Goal: Information Seeking & Learning: Learn about a topic

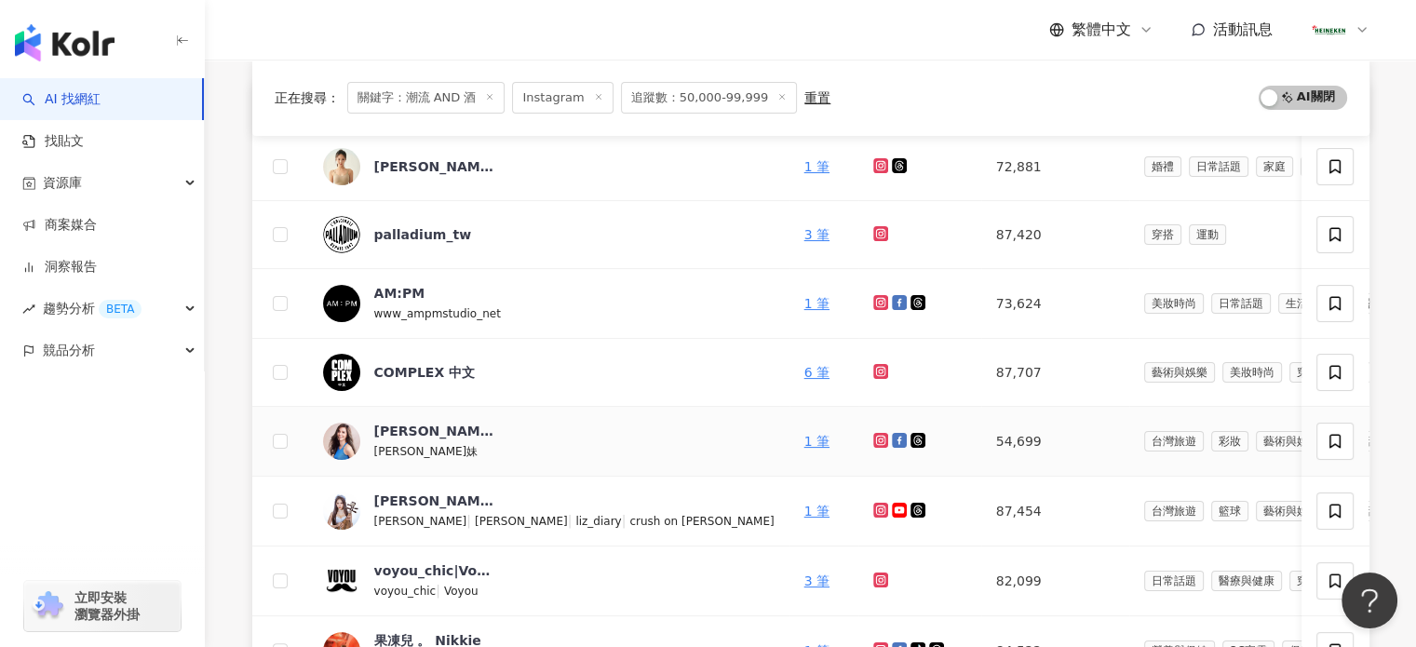
scroll to position [186, 0]
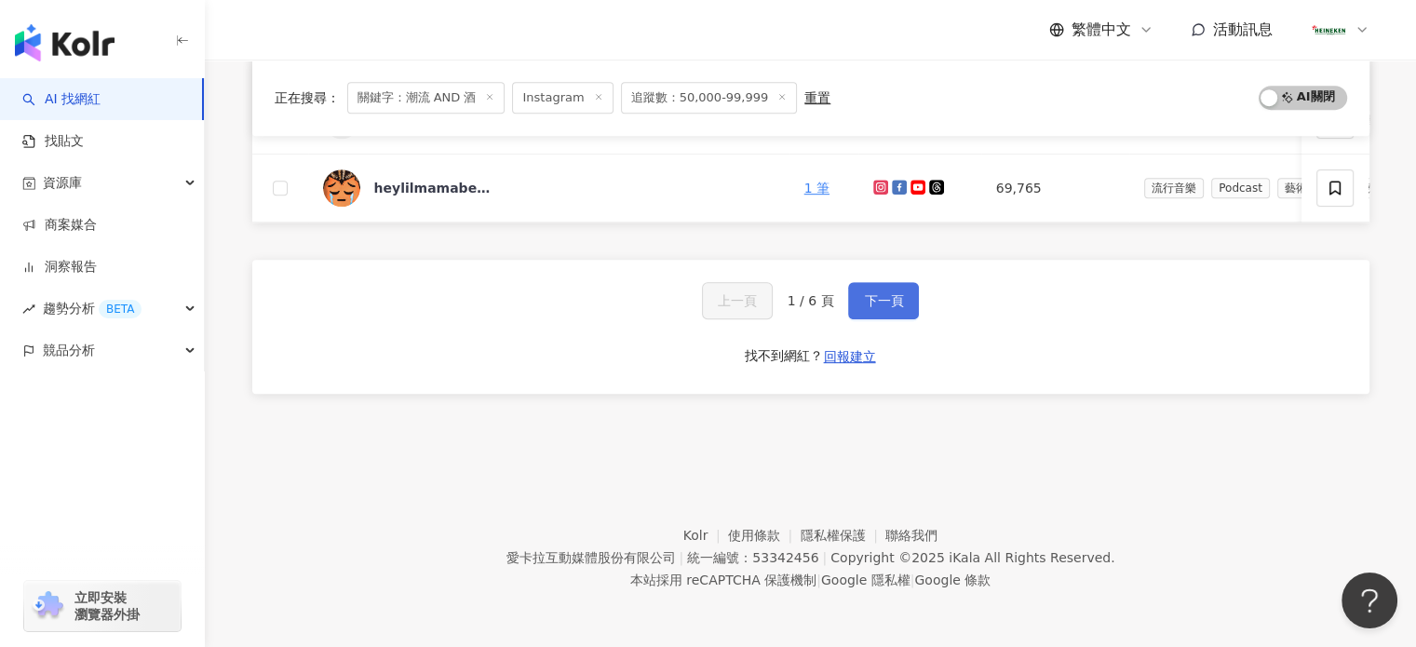
click at [867, 300] on span "下一頁" at bounding box center [883, 300] width 39 height 15
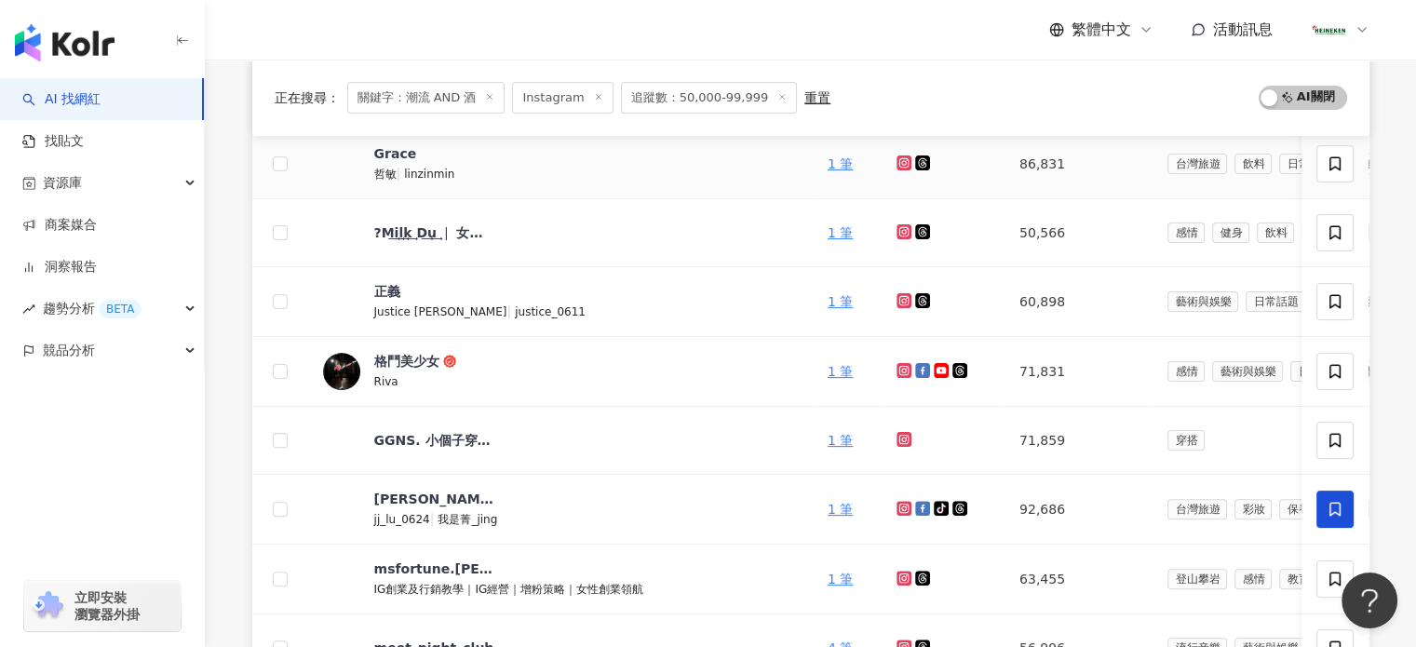
scroll to position [652, 0]
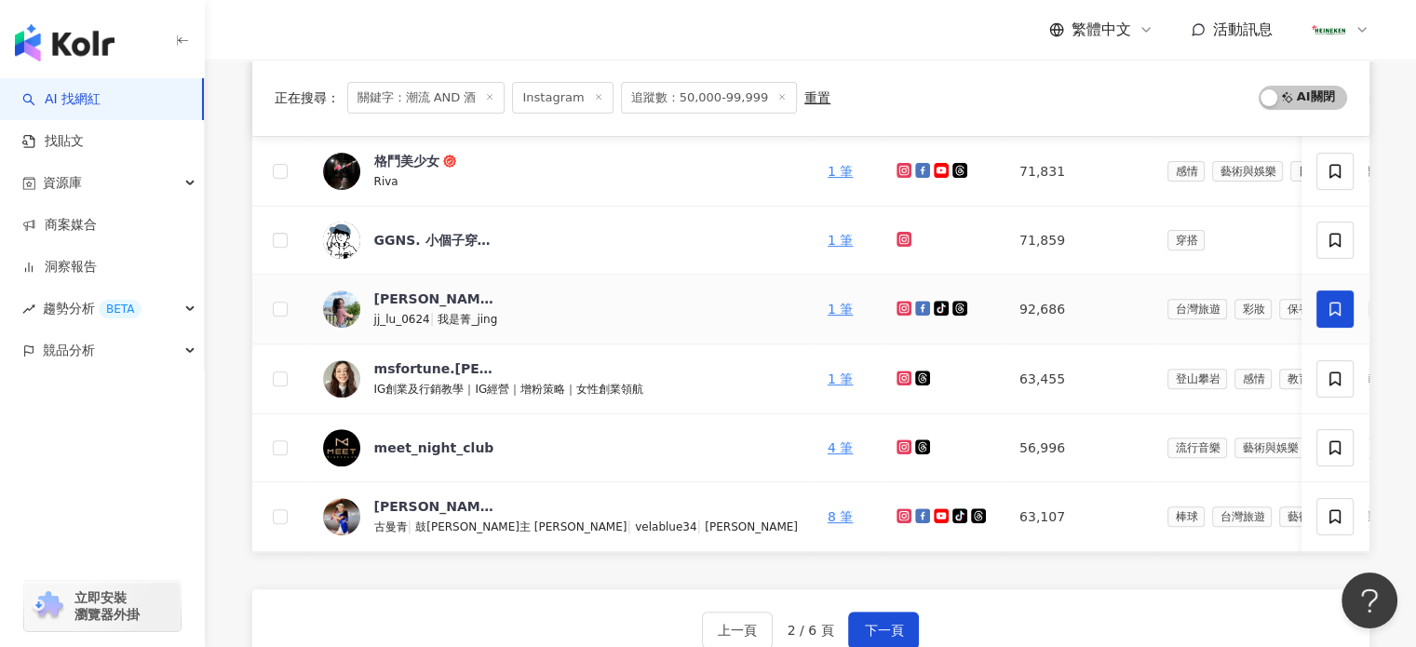
click at [898, 310] on icon at bounding box center [904, 308] width 12 height 11
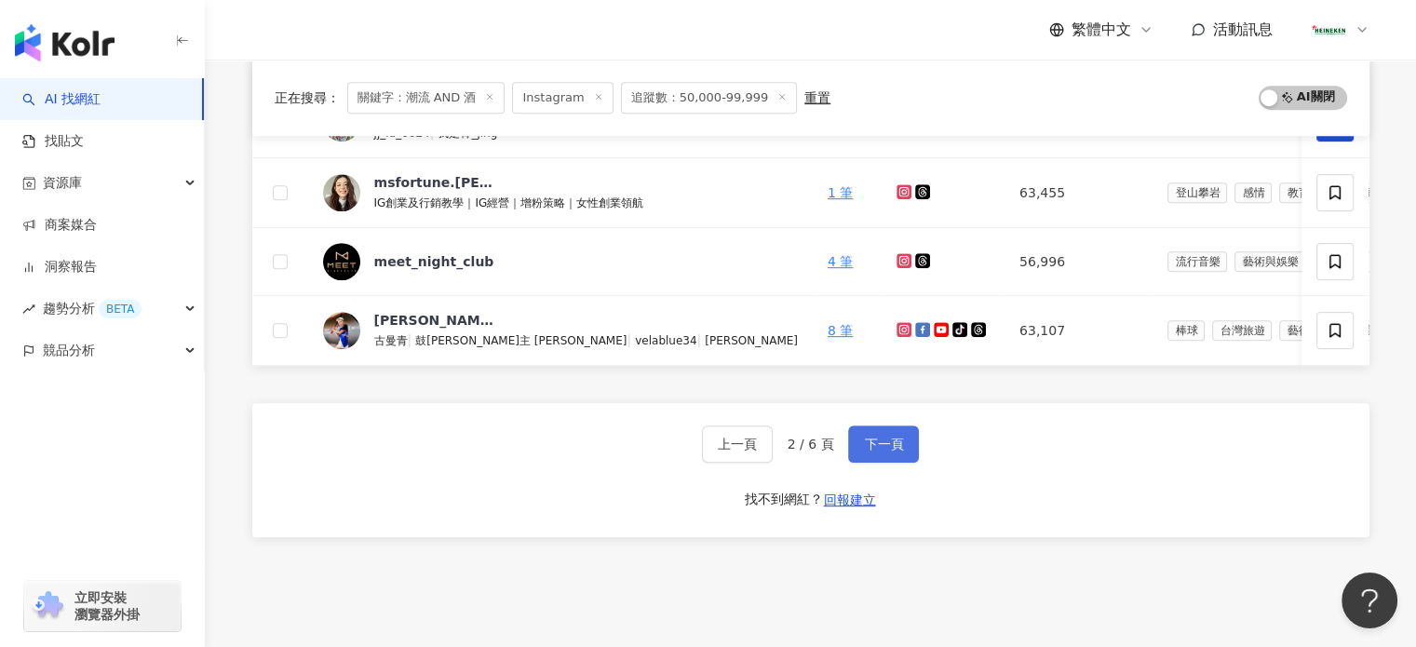
click at [868, 452] on span "下一頁" at bounding box center [883, 444] width 39 height 15
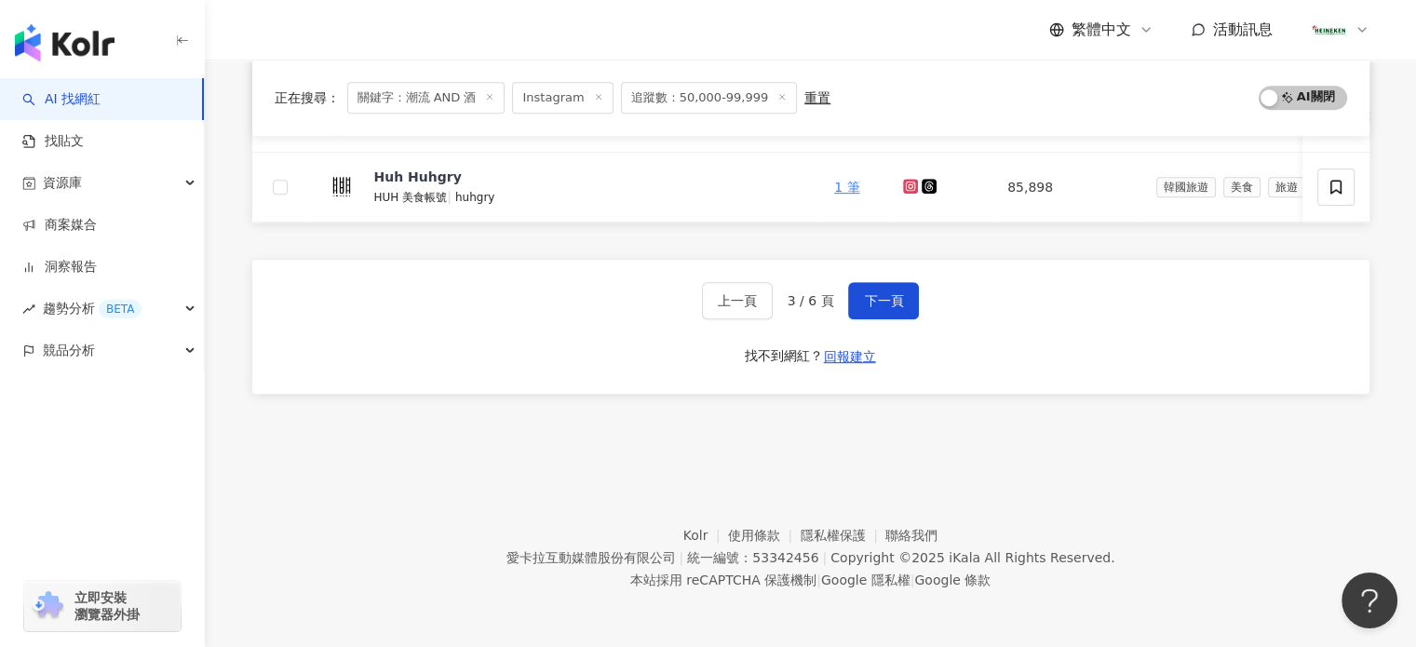
scroll to position [993, 0]
click at [879, 314] on button "下一頁" at bounding box center [883, 300] width 71 height 37
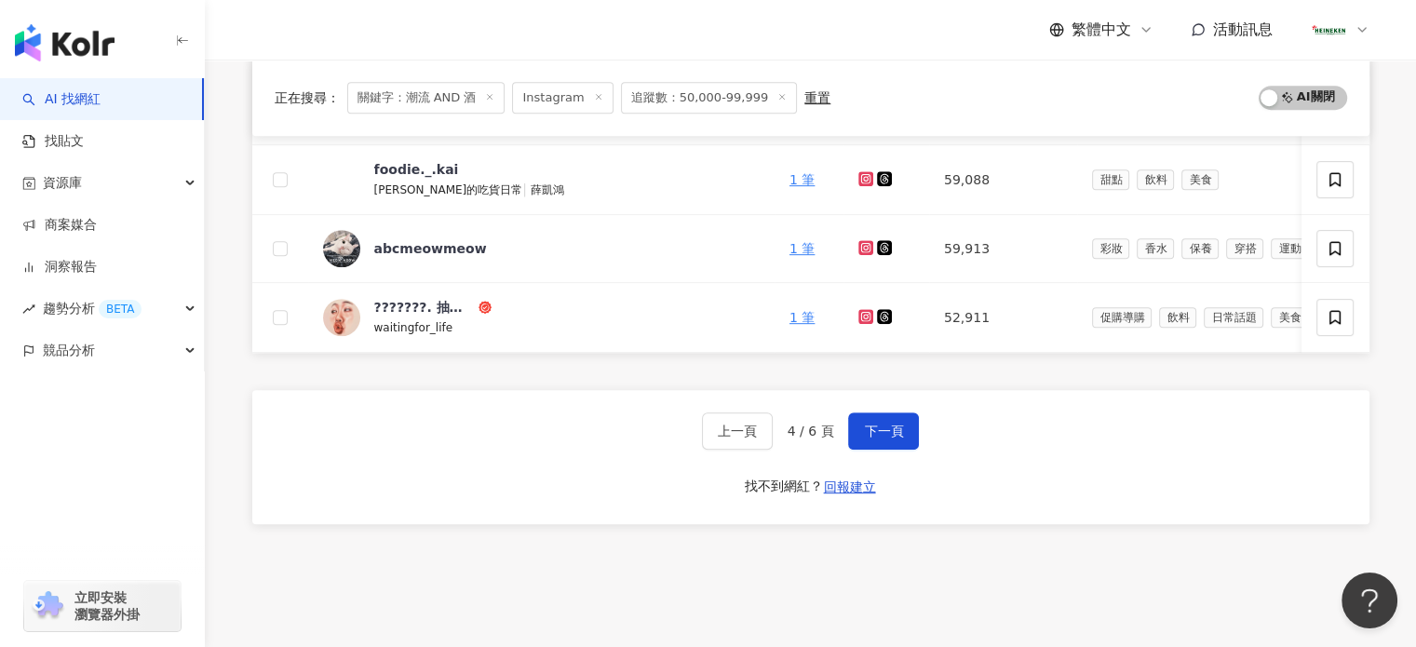
scroll to position [990, 0]
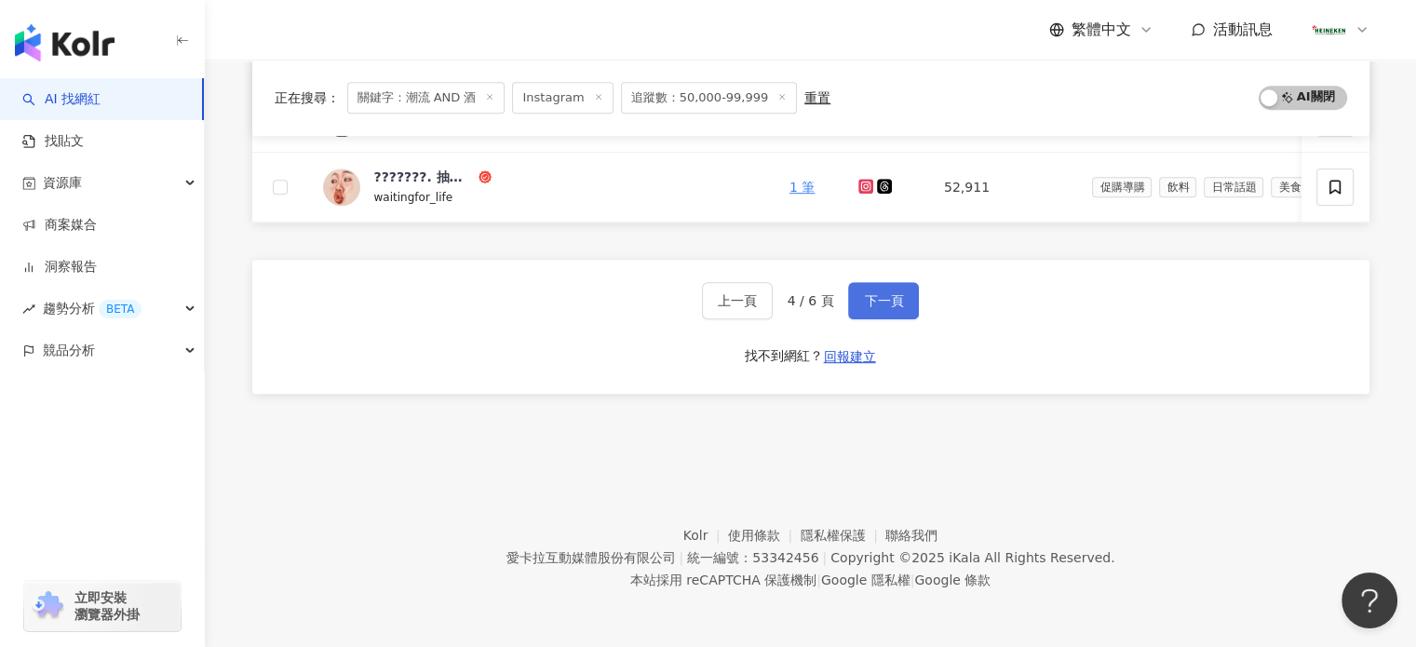
click at [882, 310] on button "下一頁" at bounding box center [883, 300] width 71 height 37
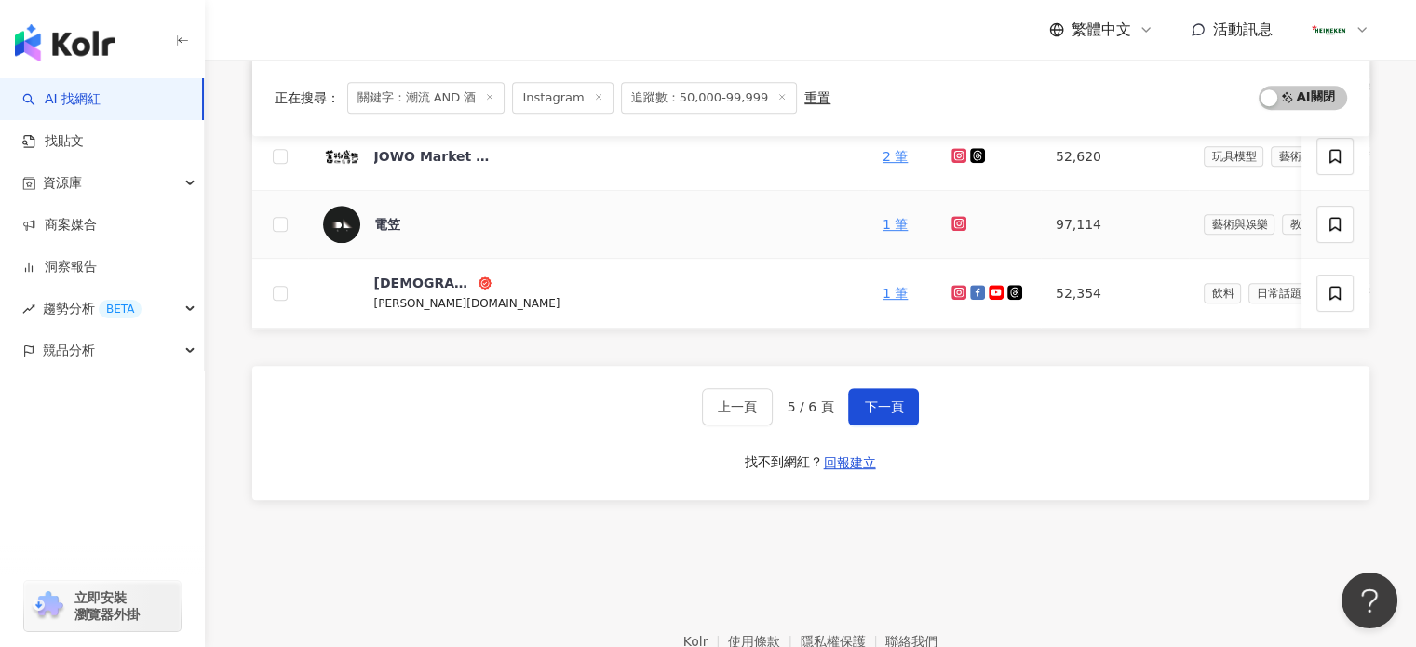
scroll to position [995, 0]
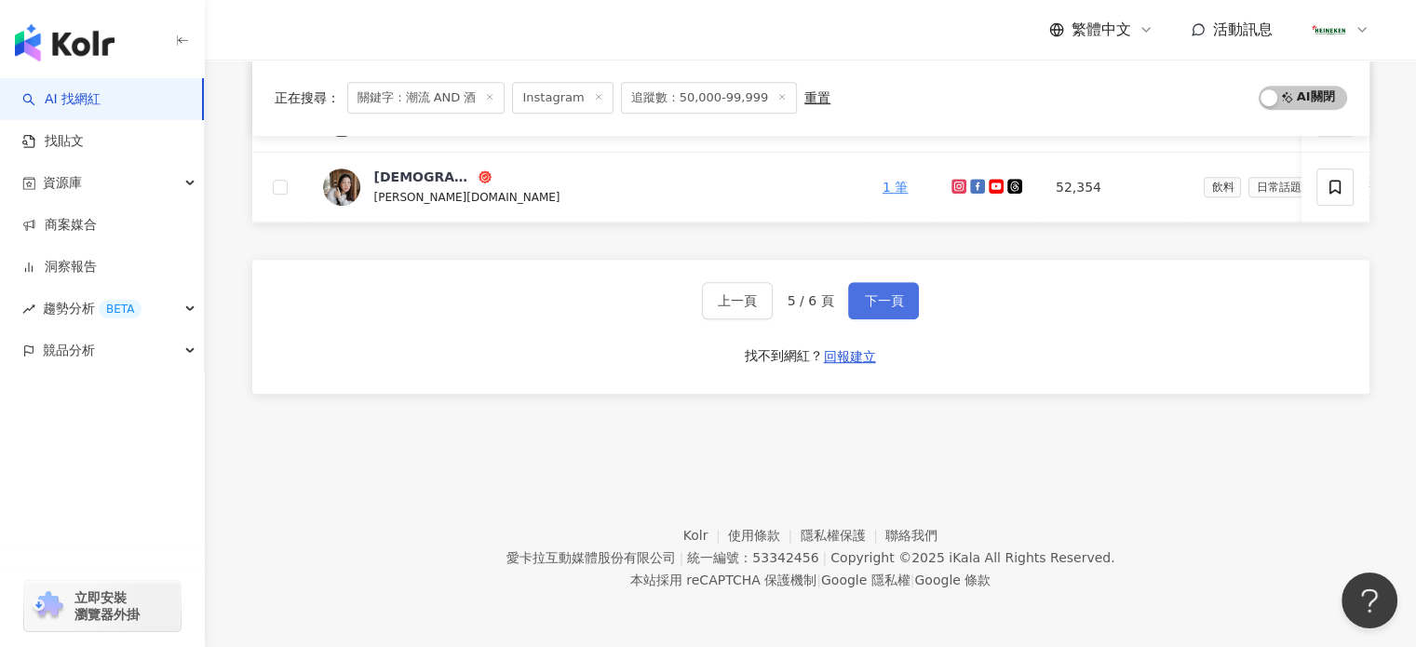
click at [905, 297] on button "下一頁" at bounding box center [883, 300] width 71 height 37
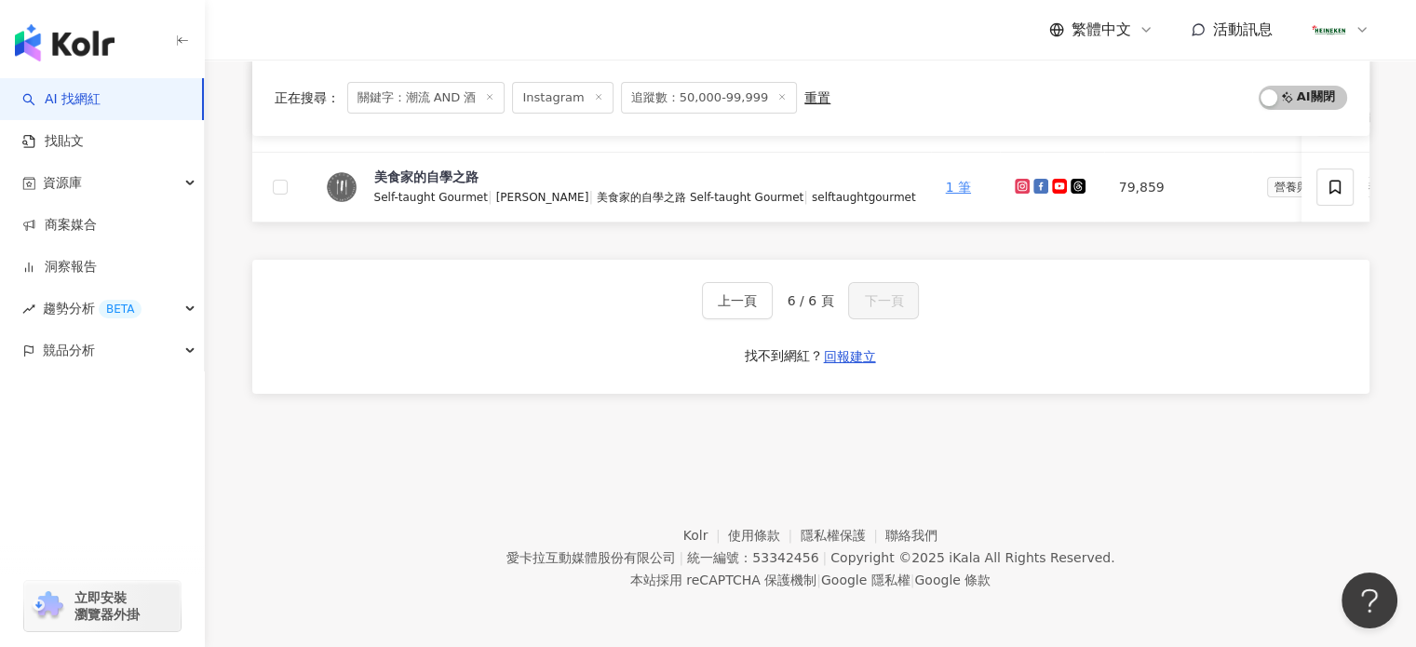
scroll to position [25, 0]
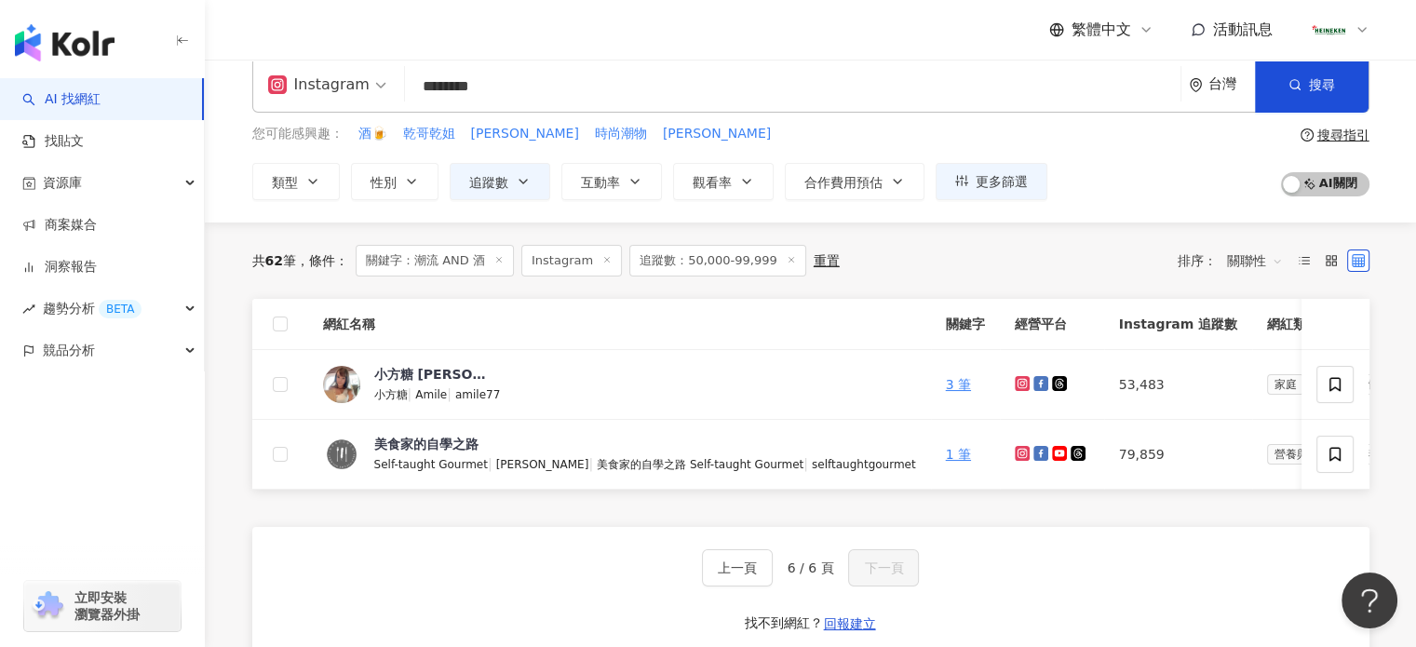
click at [501, 91] on input "********" at bounding box center [792, 86] width 761 height 35
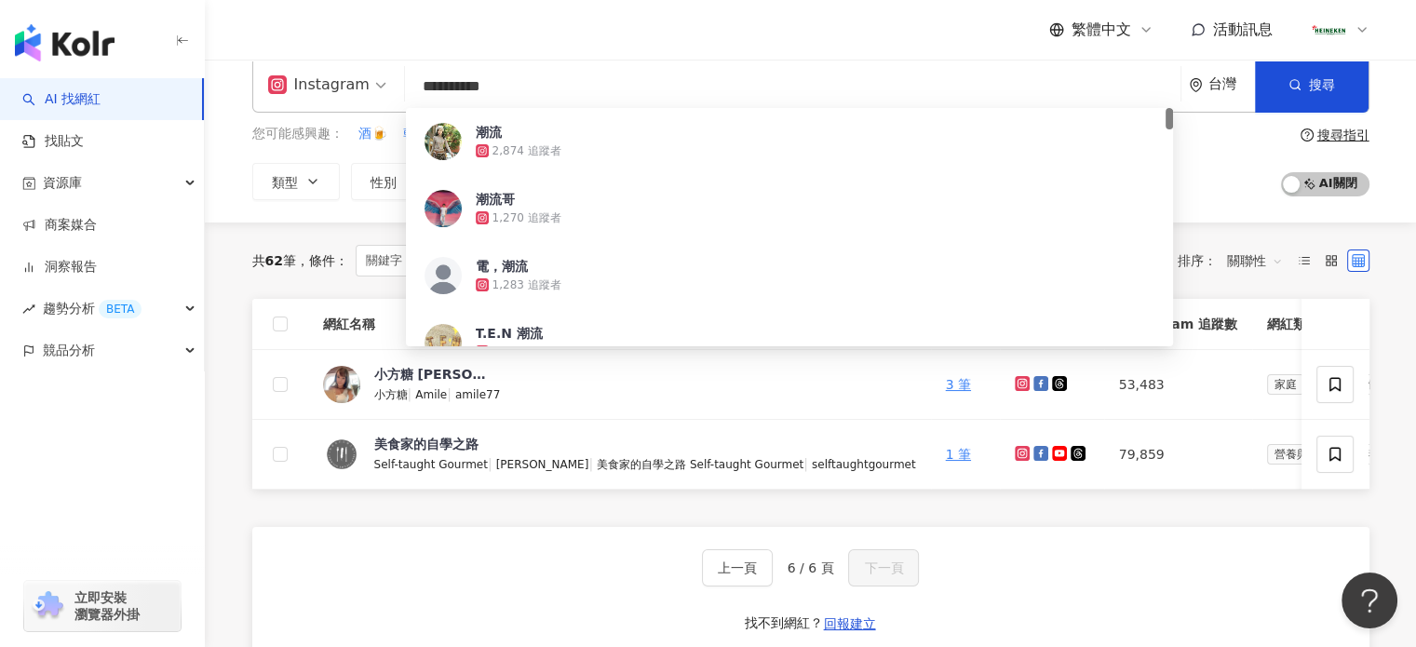
type input "********"
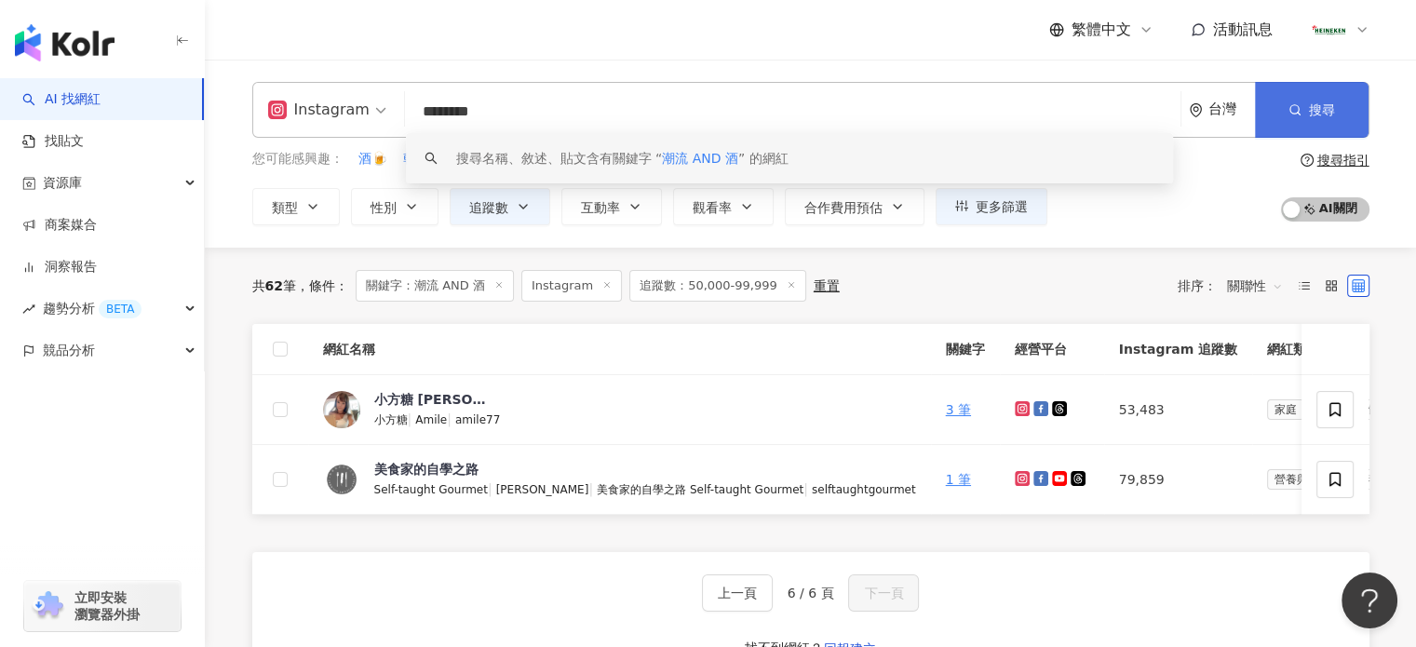
click at [1274, 111] on button "搜尋" at bounding box center [1312, 110] width 114 height 56
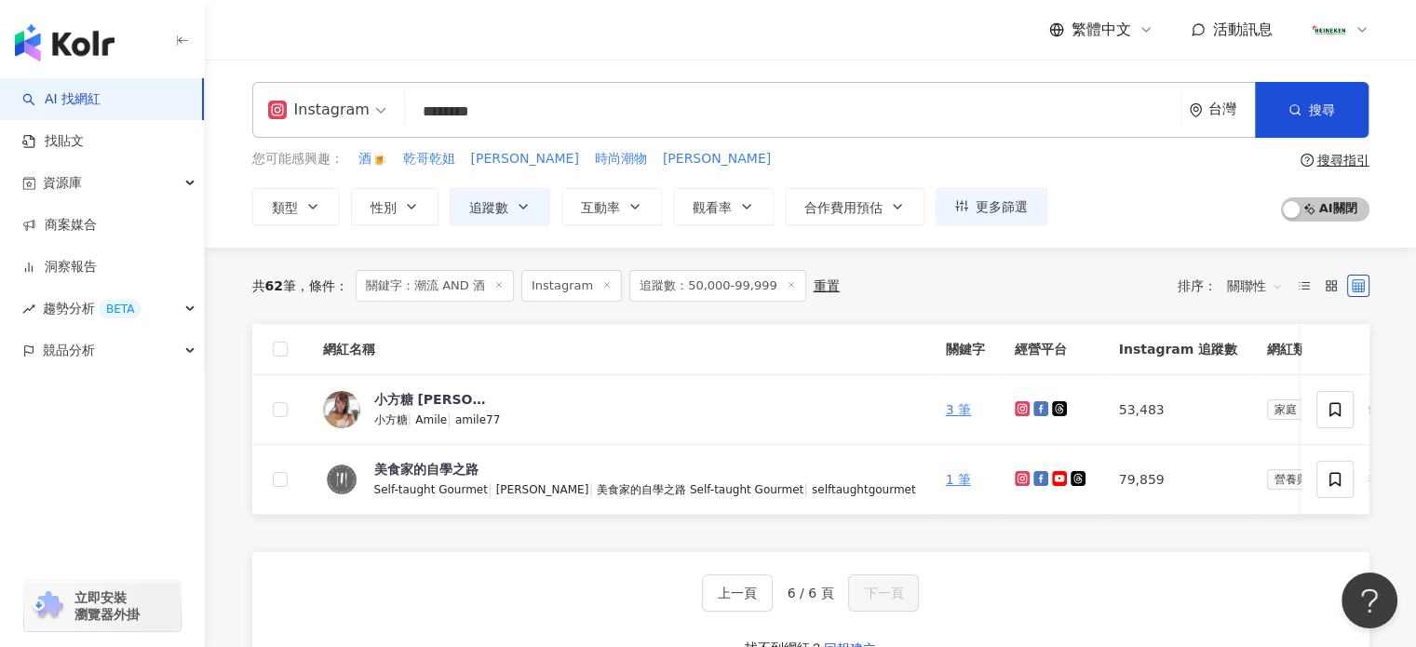
click at [787, 286] on icon at bounding box center [791, 284] width 9 height 9
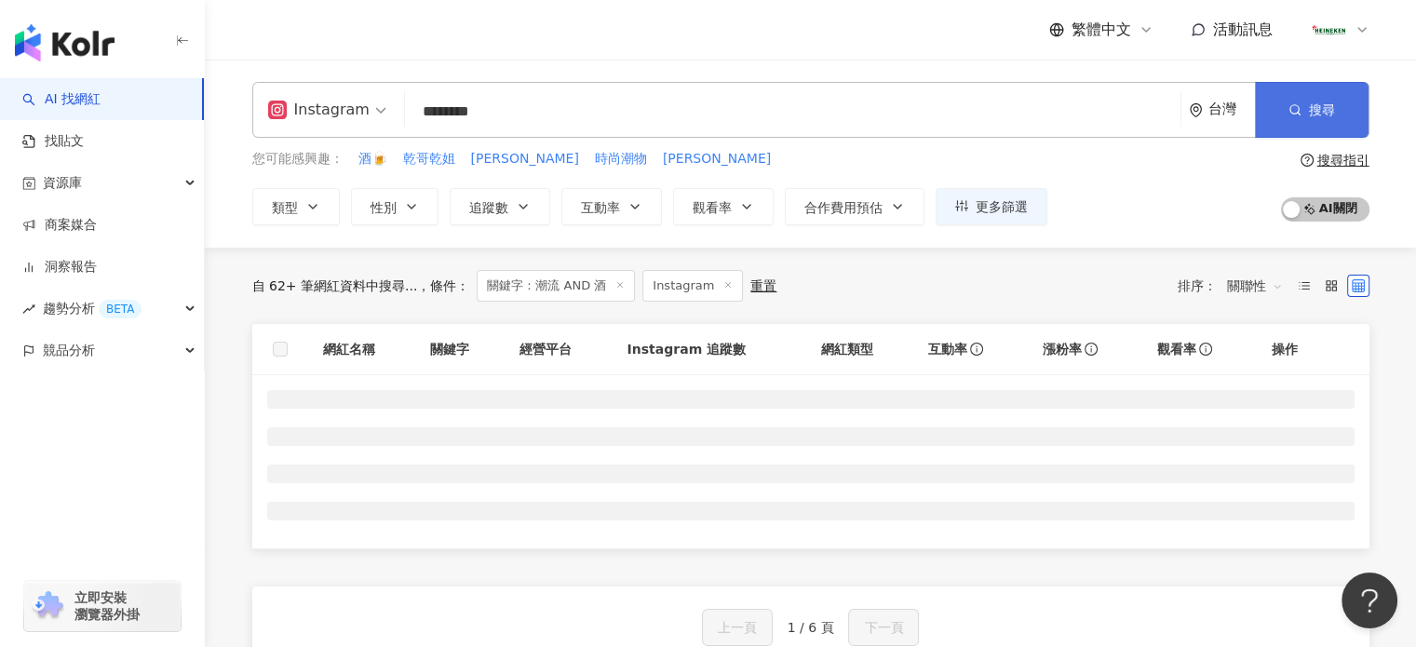
click at [1313, 107] on span "搜尋" at bounding box center [1322, 109] width 26 height 15
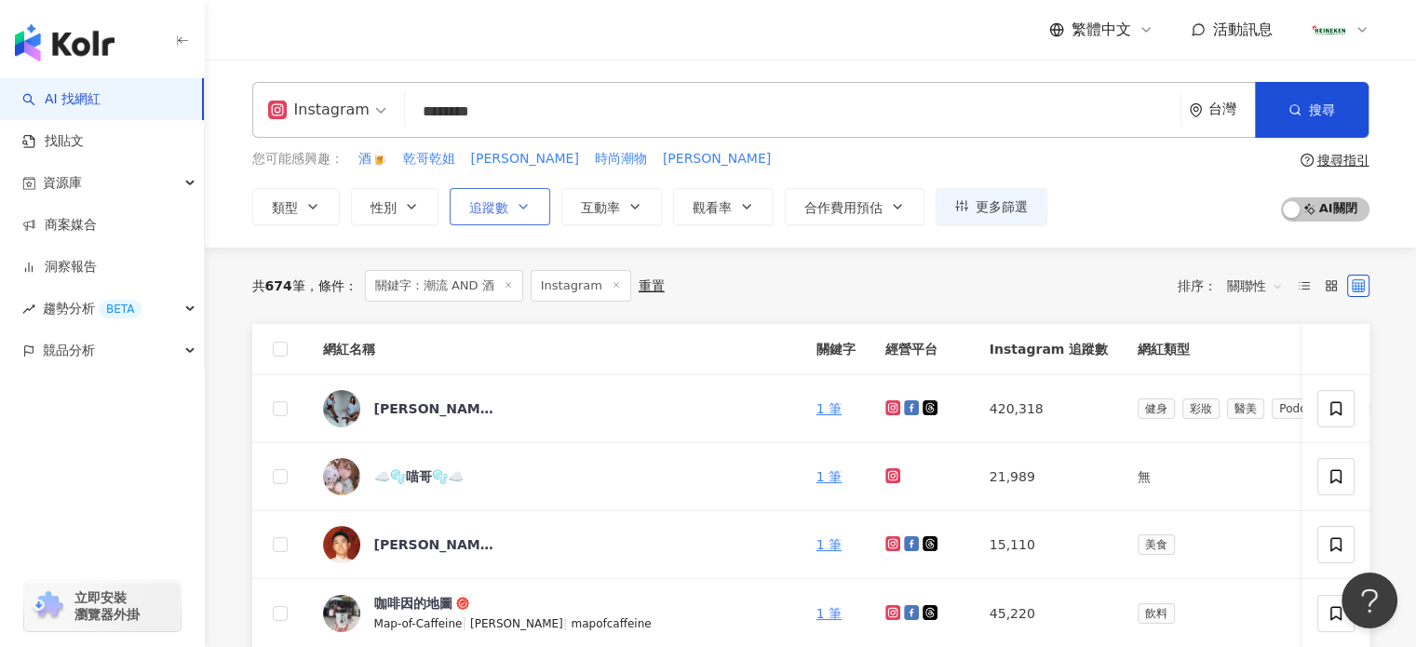
click at [492, 208] on span "追蹤數" at bounding box center [488, 207] width 39 height 15
type input "*"
type input "*******"
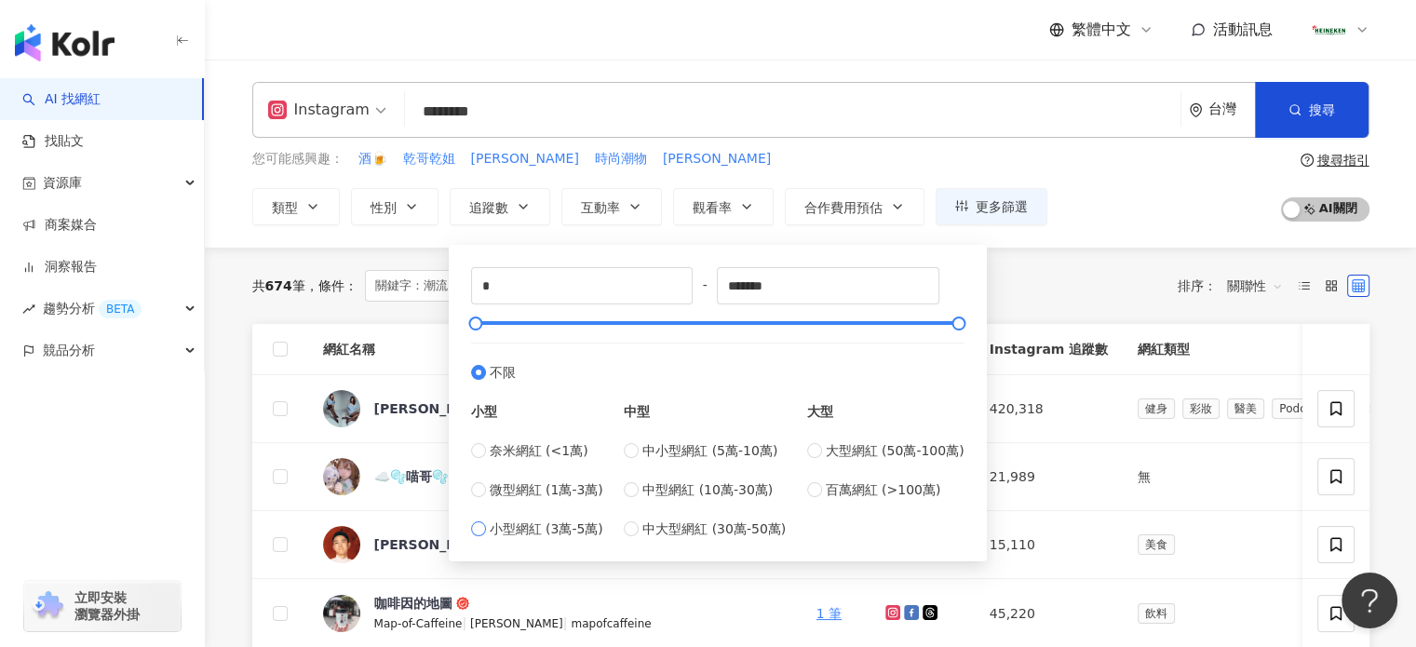
click at [525, 535] on span "小型網紅 (3萬-5萬)" at bounding box center [547, 529] width 114 height 20
type input "*****"
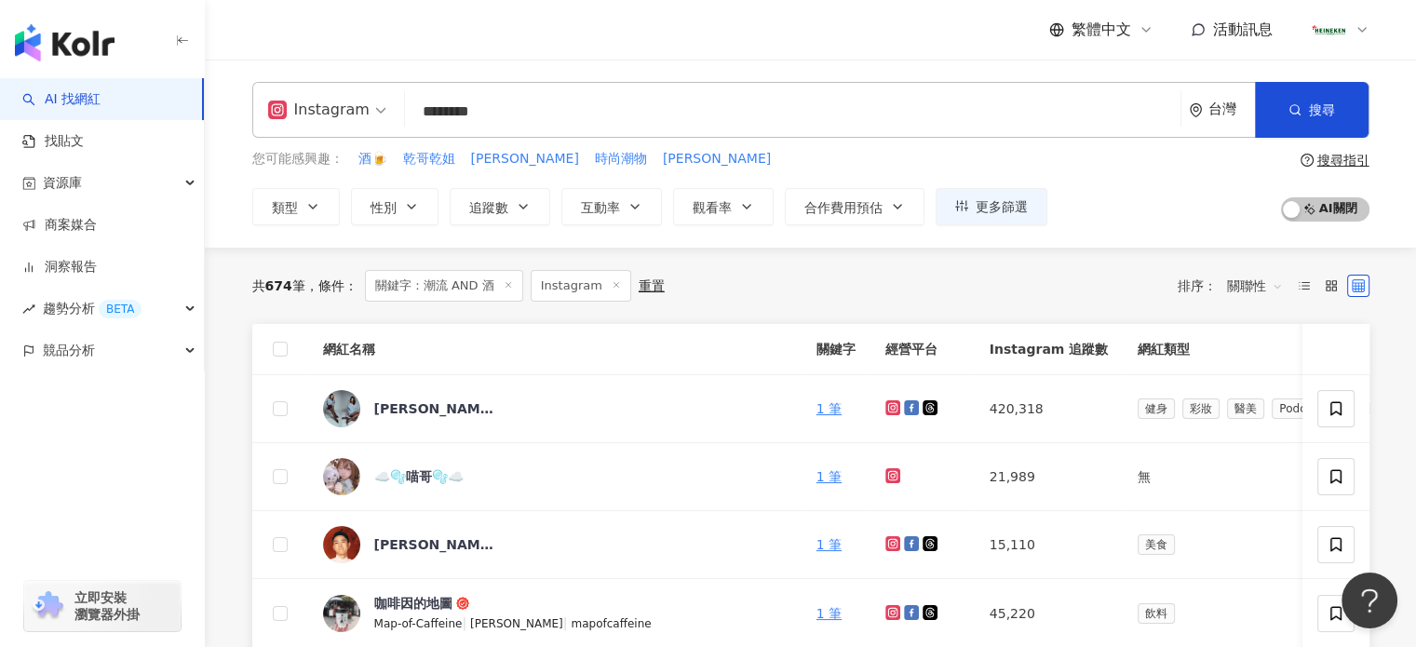
click at [1071, 293] on div "共 674 筆 條件 ： 關鍵字：潮流 AND 酒 Instagram 重置 排序： 關聯性" at bounding box center [810, 286] width 1117 height 32
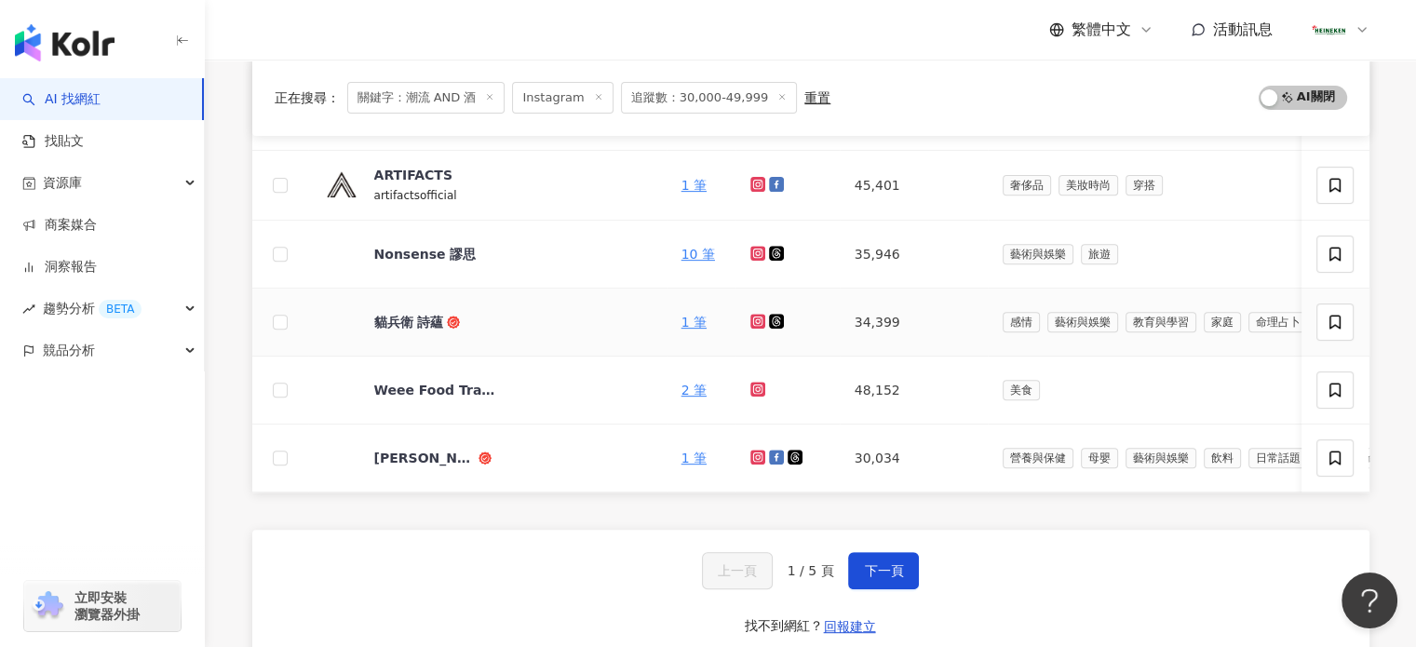
scroll to position [745, 0]
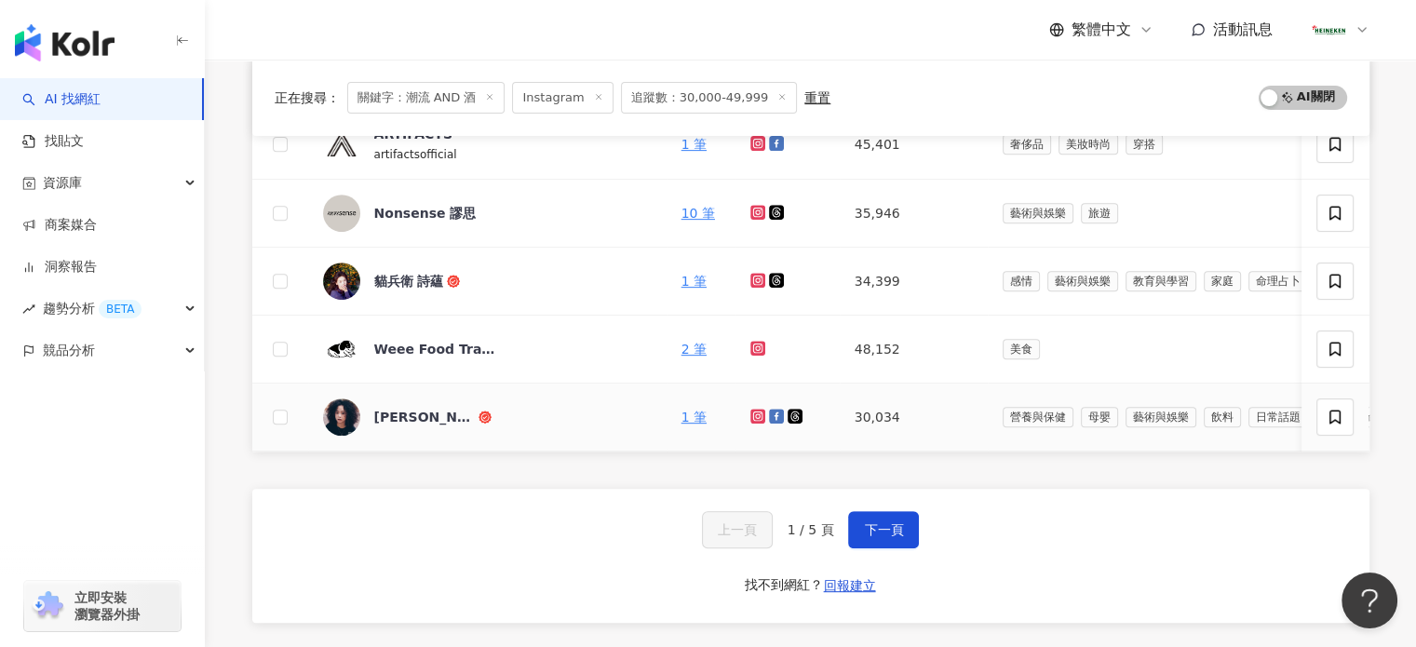
click at [750, 412] on icon at bounding box center [757, 416] width 15 height 15
click at [882, 537] on span "下一頁" at bounding box center [883, 529] width 39 height 15
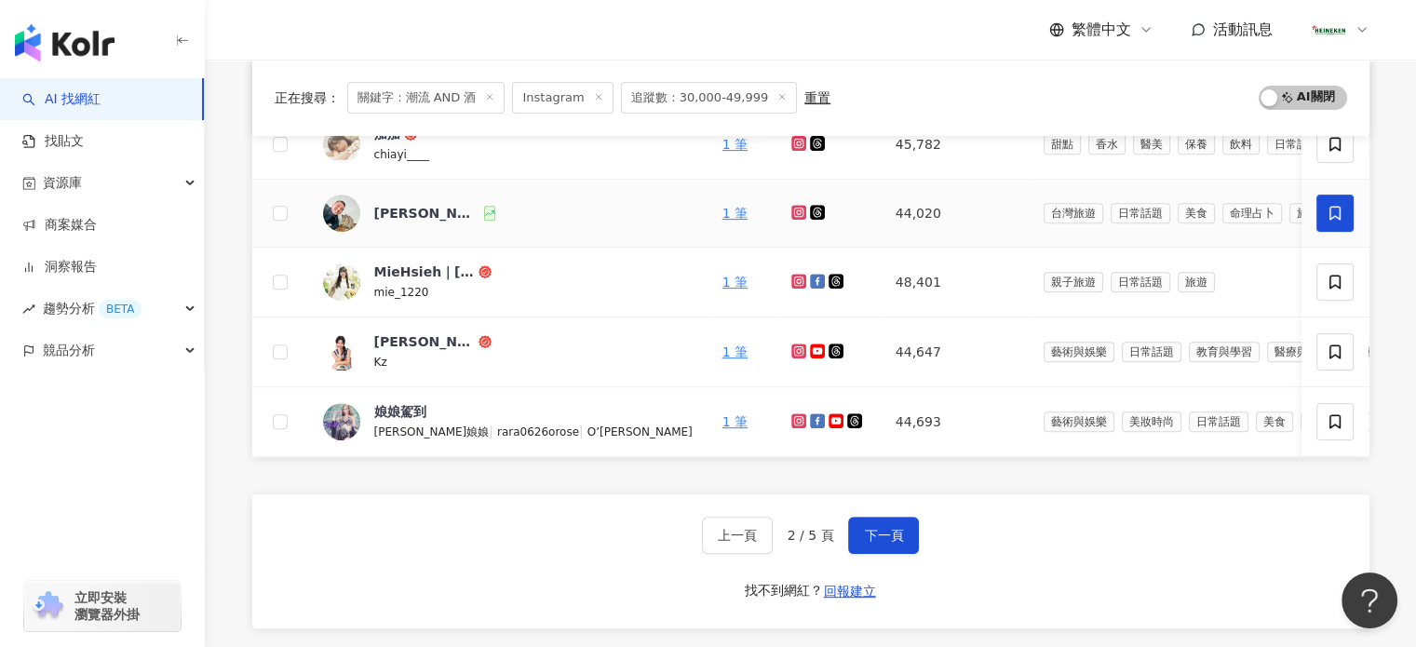
click at [797, 210] on icon at bounding box center [798, 211] width 3 height 3
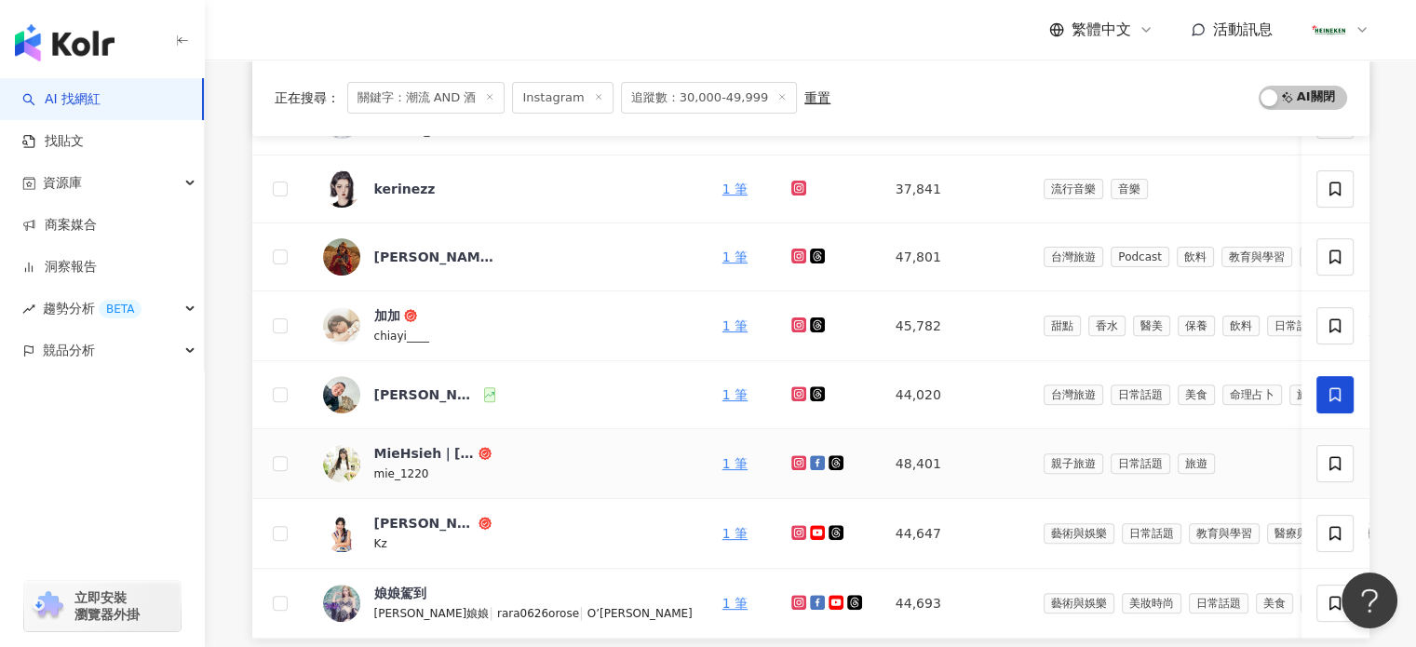
scroll to position [465, 0]
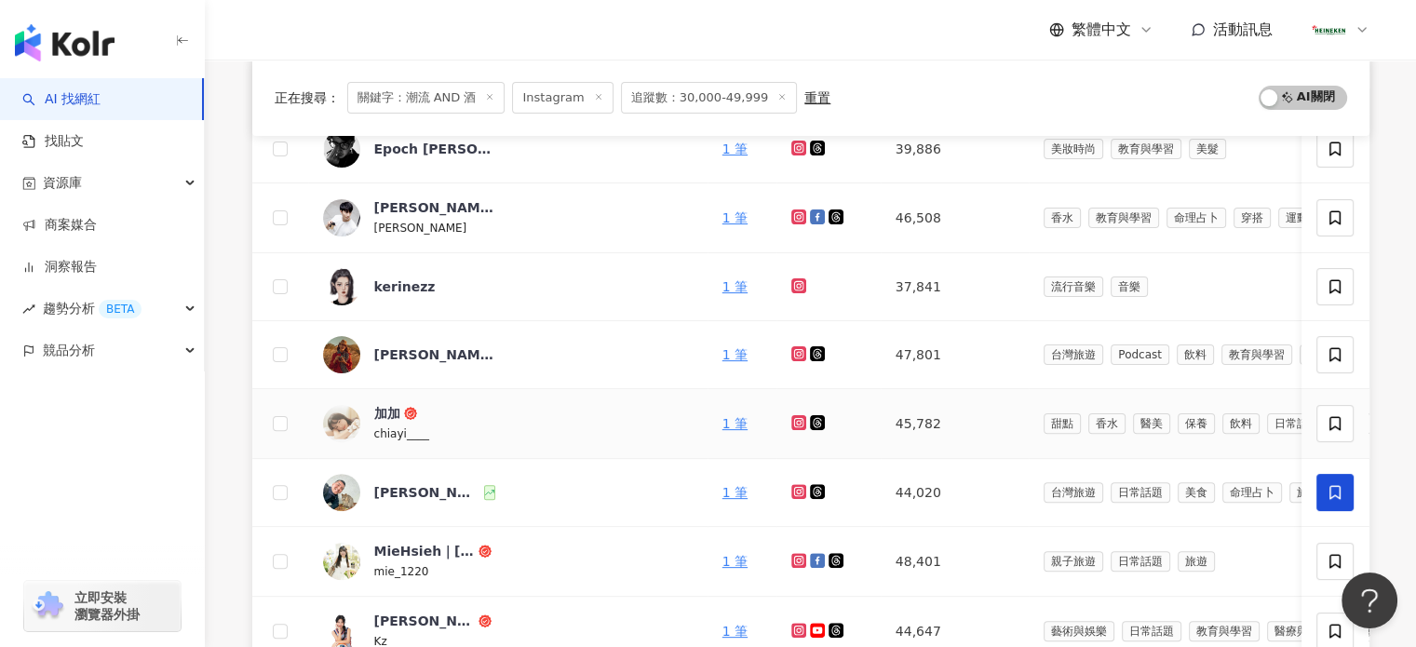
click at [794, 424] on icon at bounding box center [797, 421] width 7 height 7
click at [791, 216] on g at bounding box center [798, 216] width 15 height 15
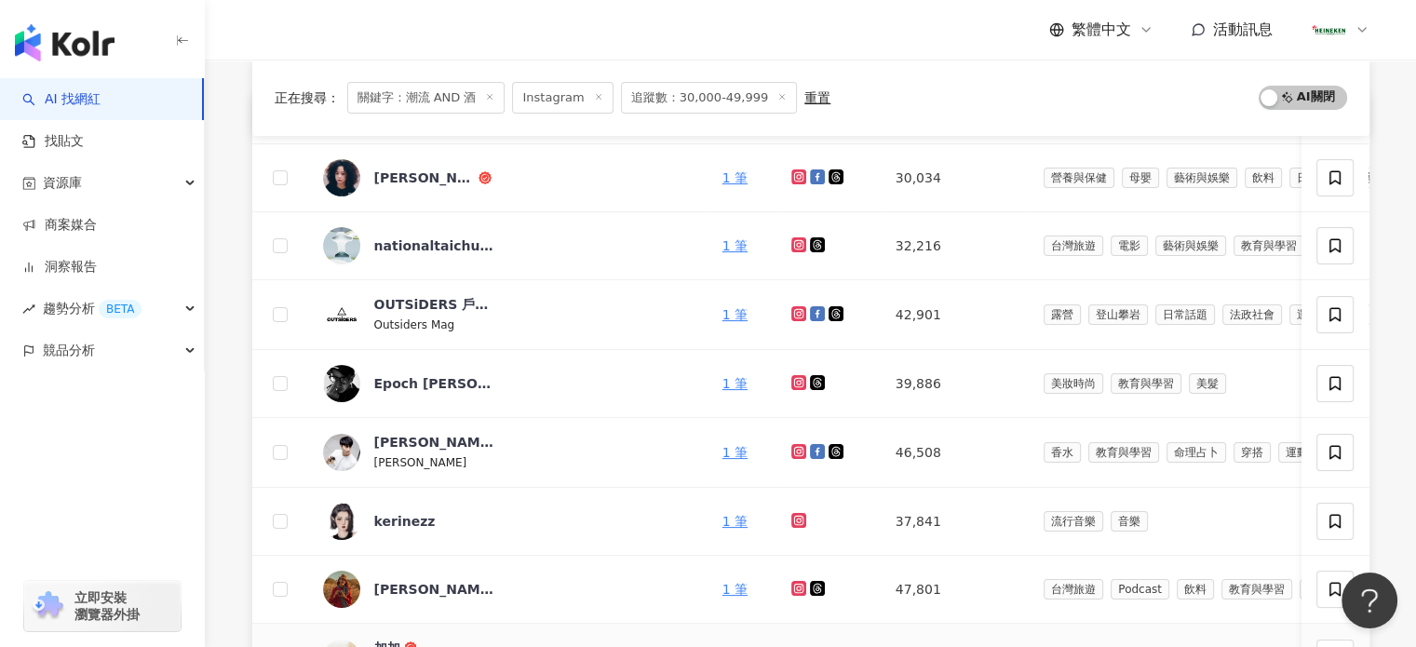
scroll to position [990, 0]
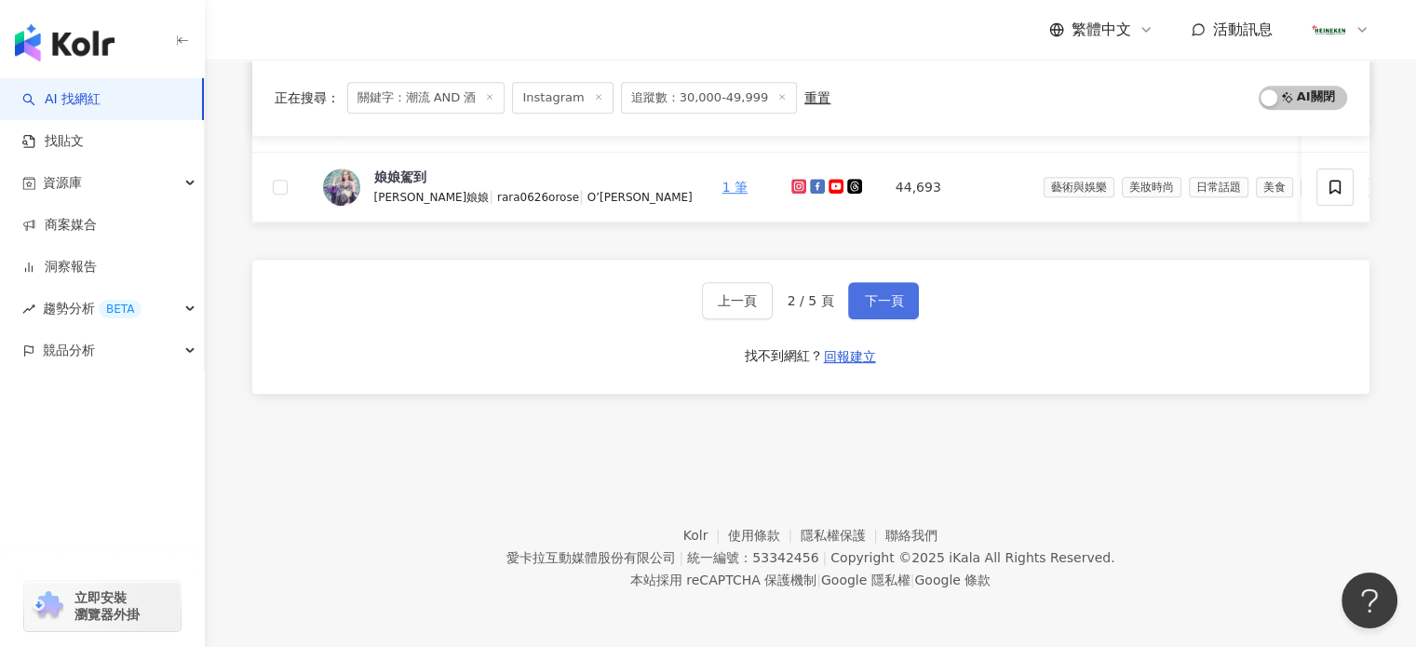
click at [868, 301] on span "下一頁" at bounding box center [883, 300] width 39 height 15
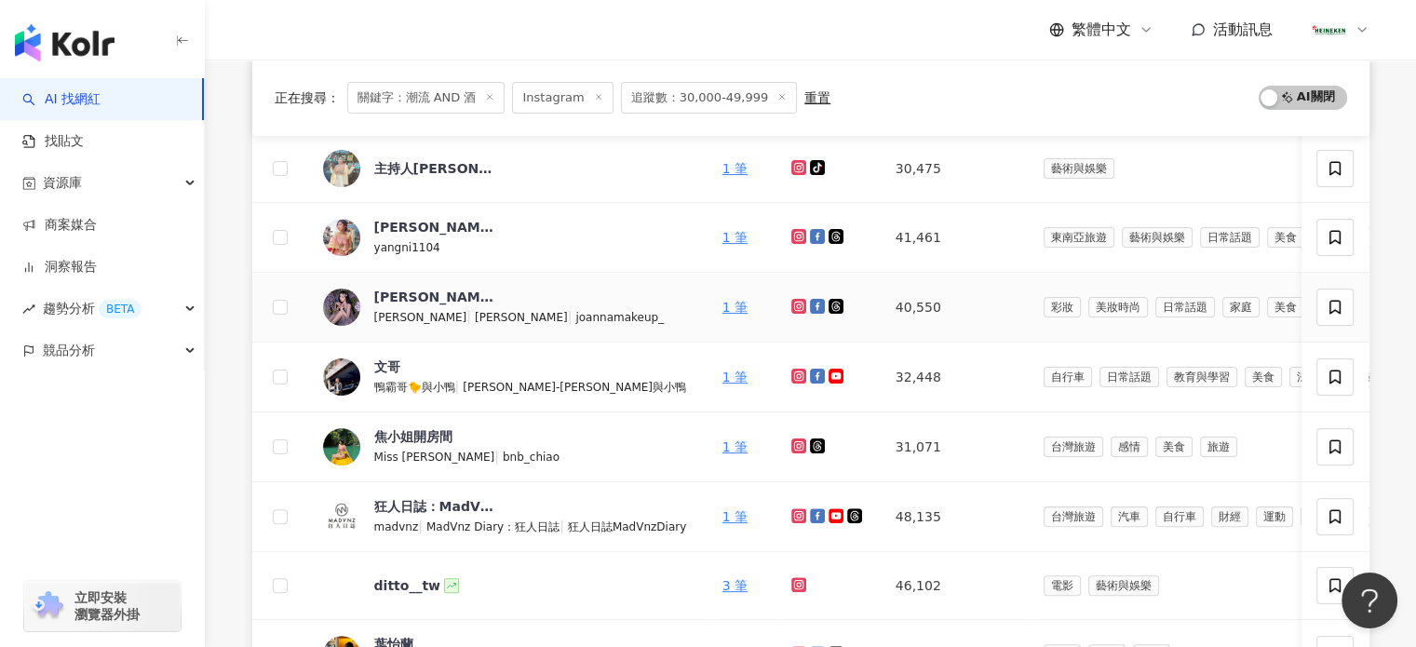
scroll to position [245, 0]
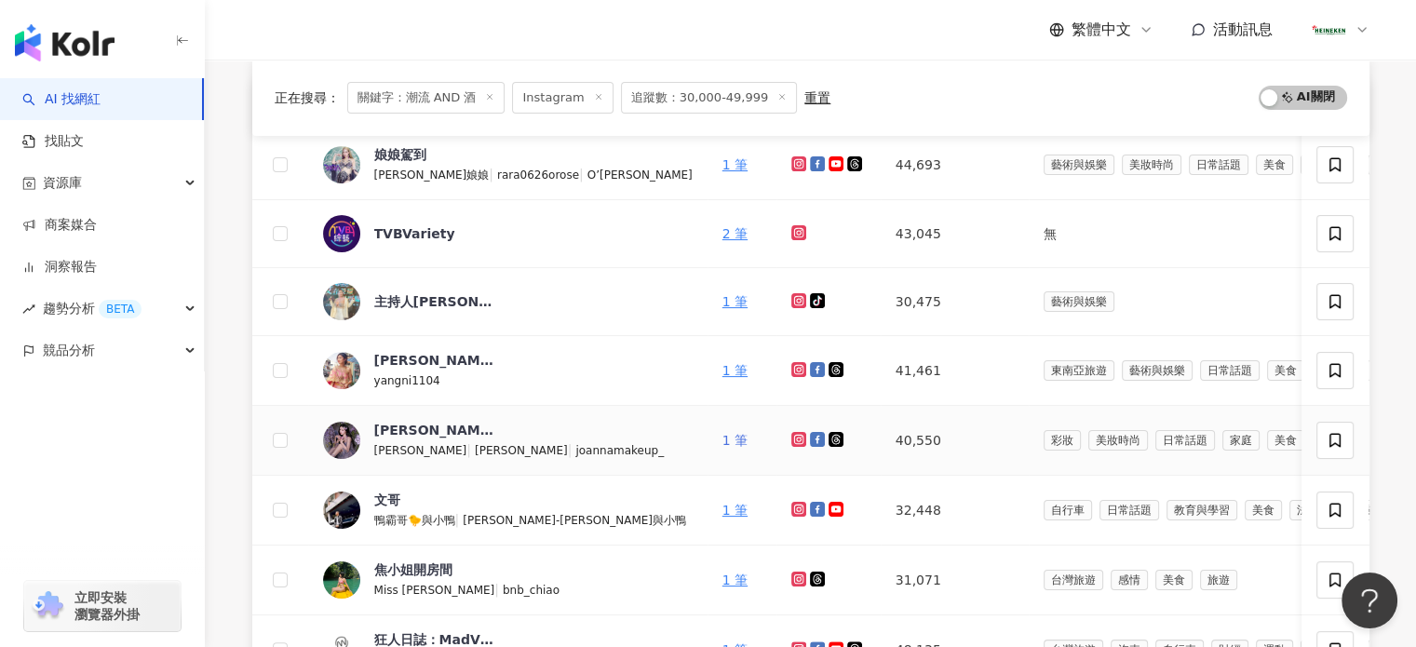
click at [722, 438] on link "1 筆" at bounding box center [734, 440] width 25 height 15
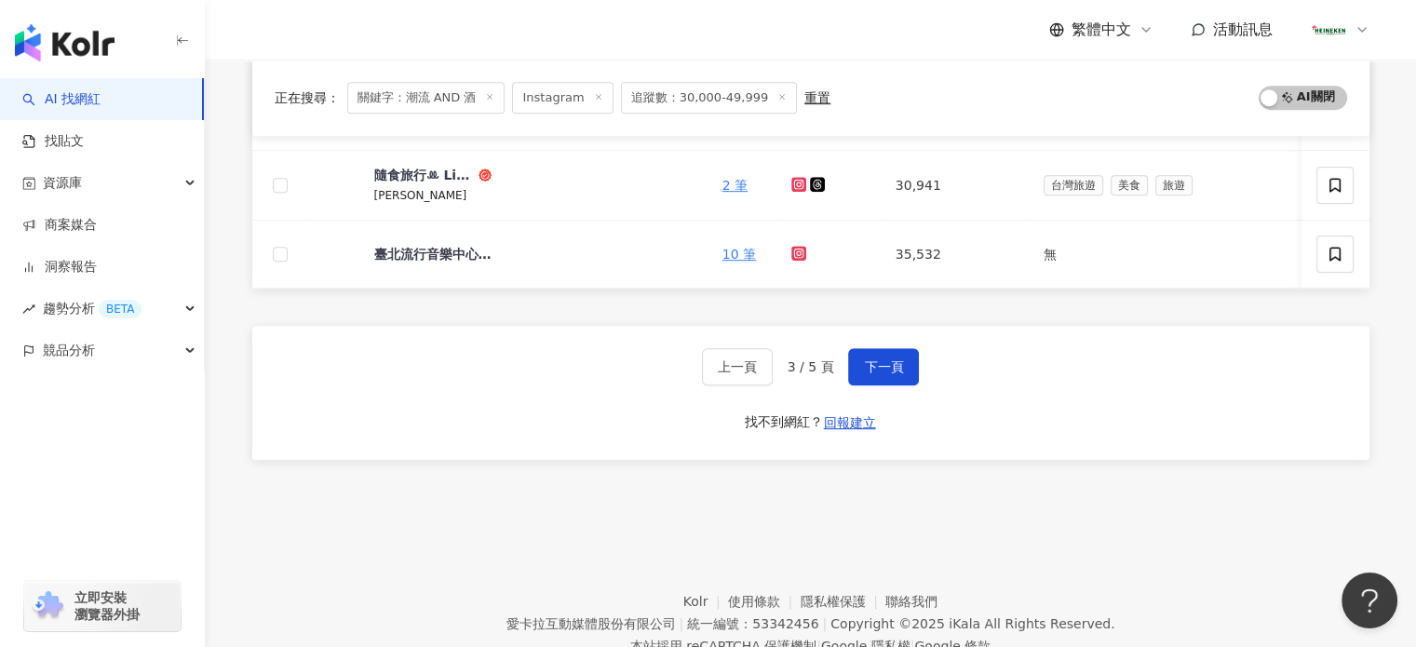
scroll to position [993, 0]
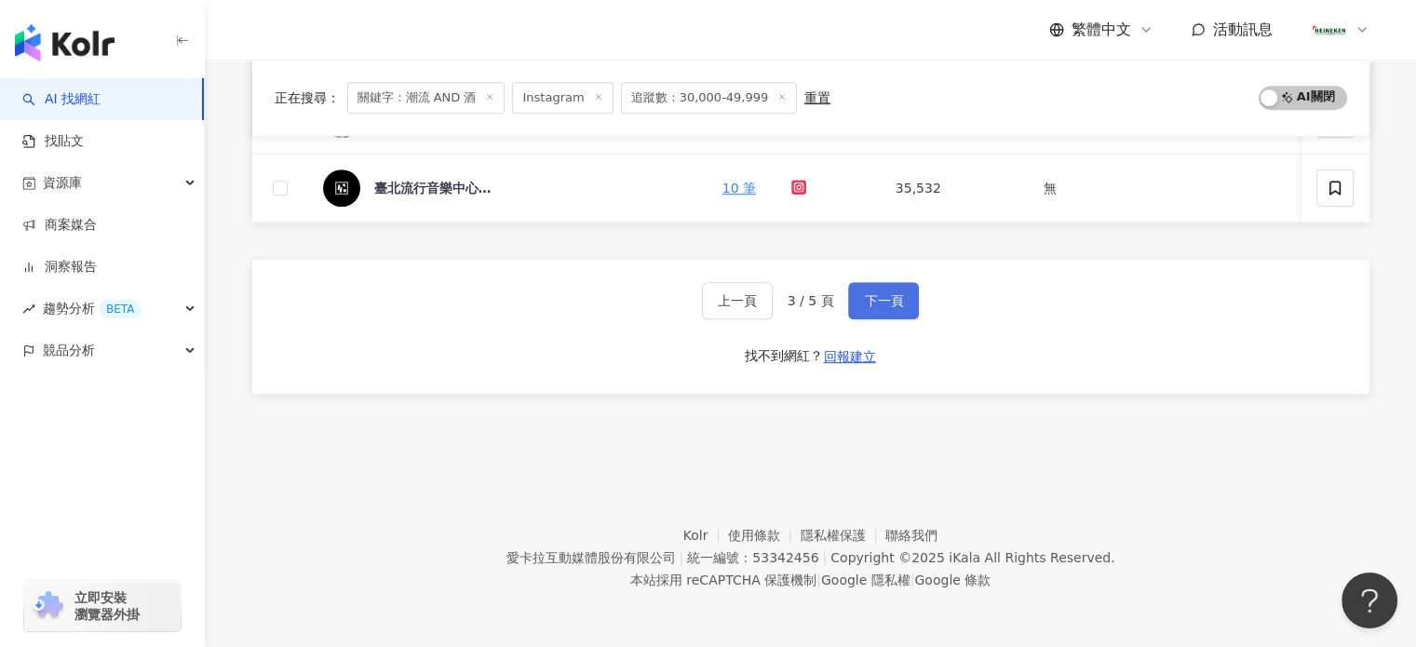
click at [878, 297] on span "下一頁" at bounding box center [883, 300] width 39 height 15
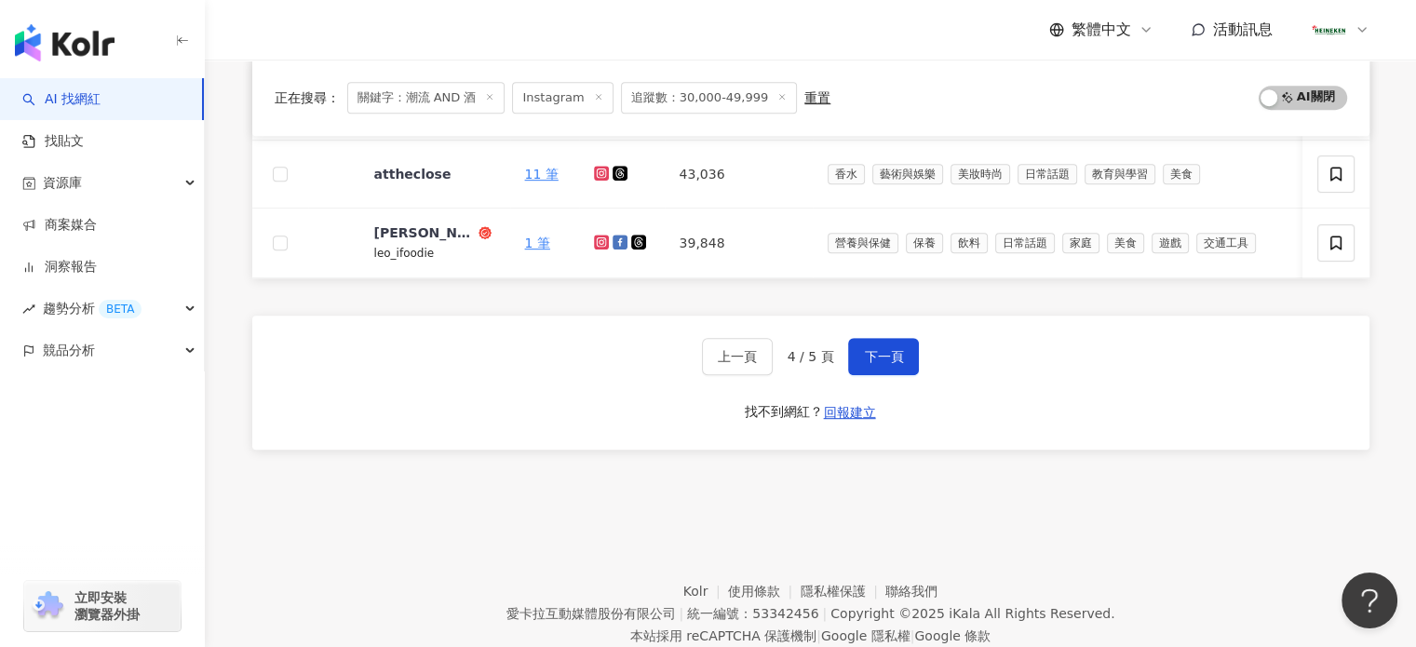
scroll to position [897, 0]
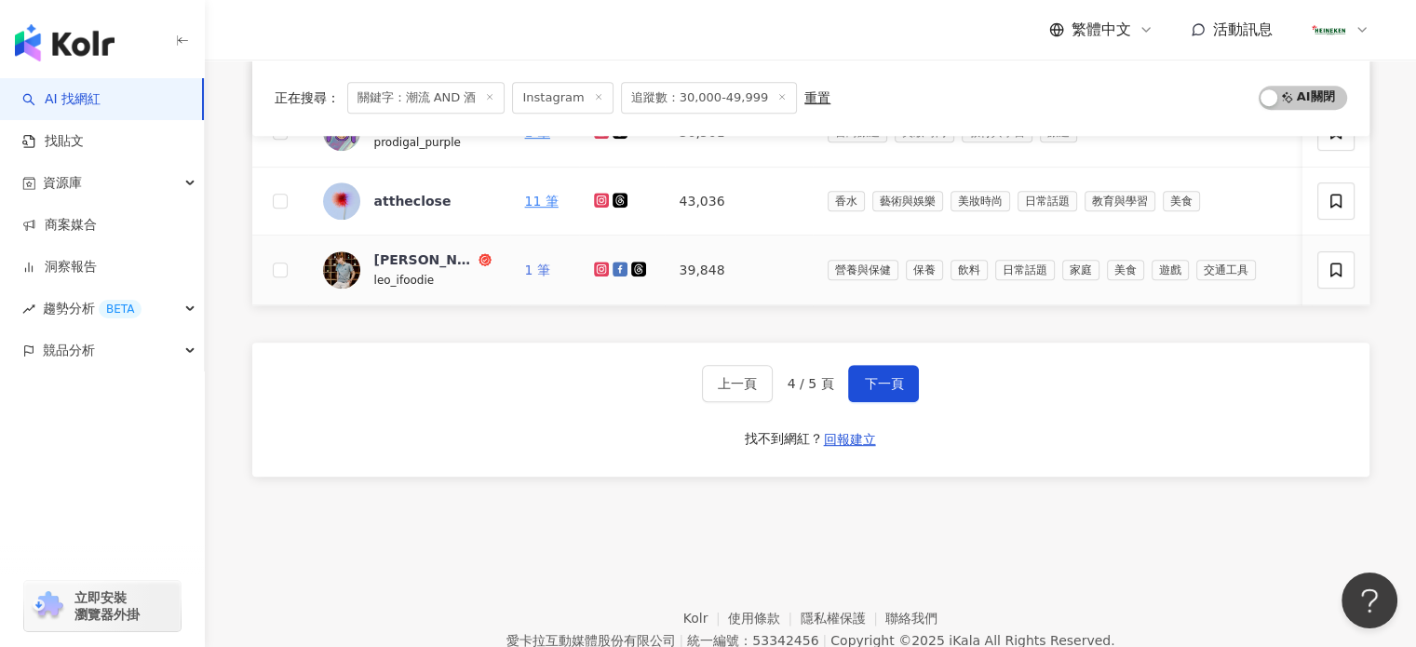
click at [533, 264] on link "1 筆" at bounding box center [537, 270] width 25 height 15
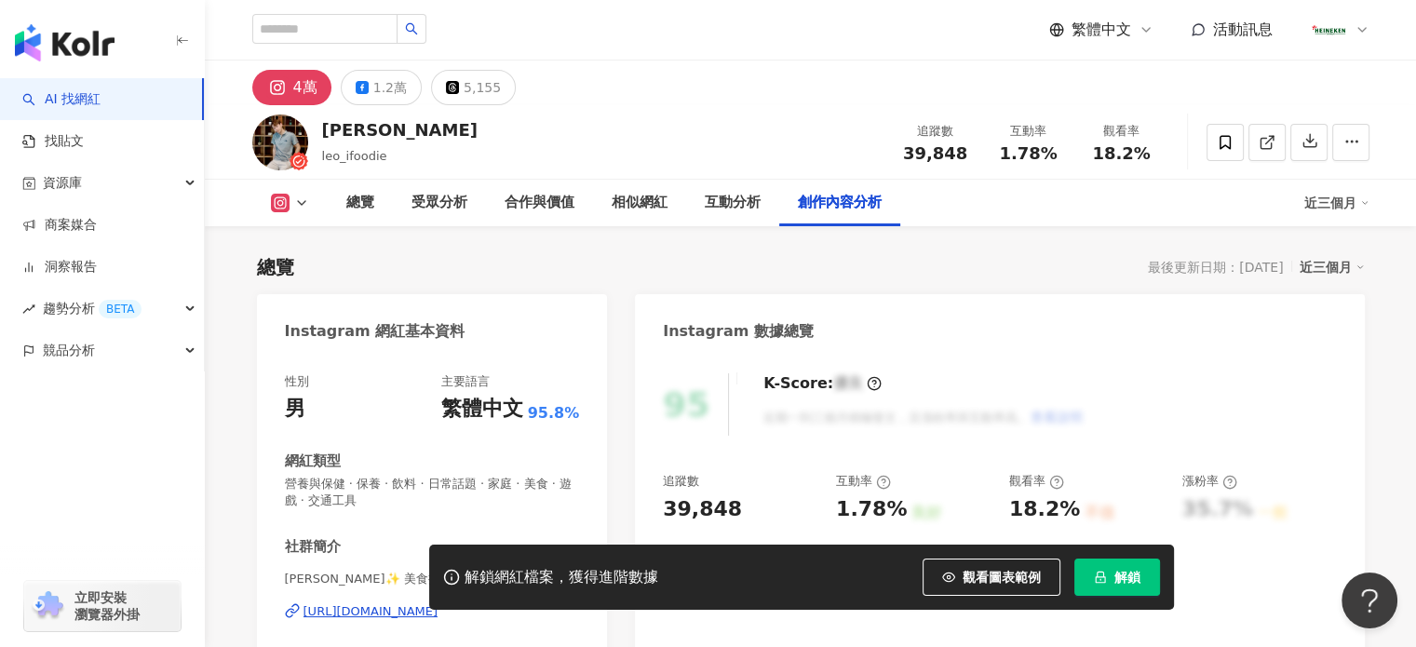
scroll to position [5732, 0]
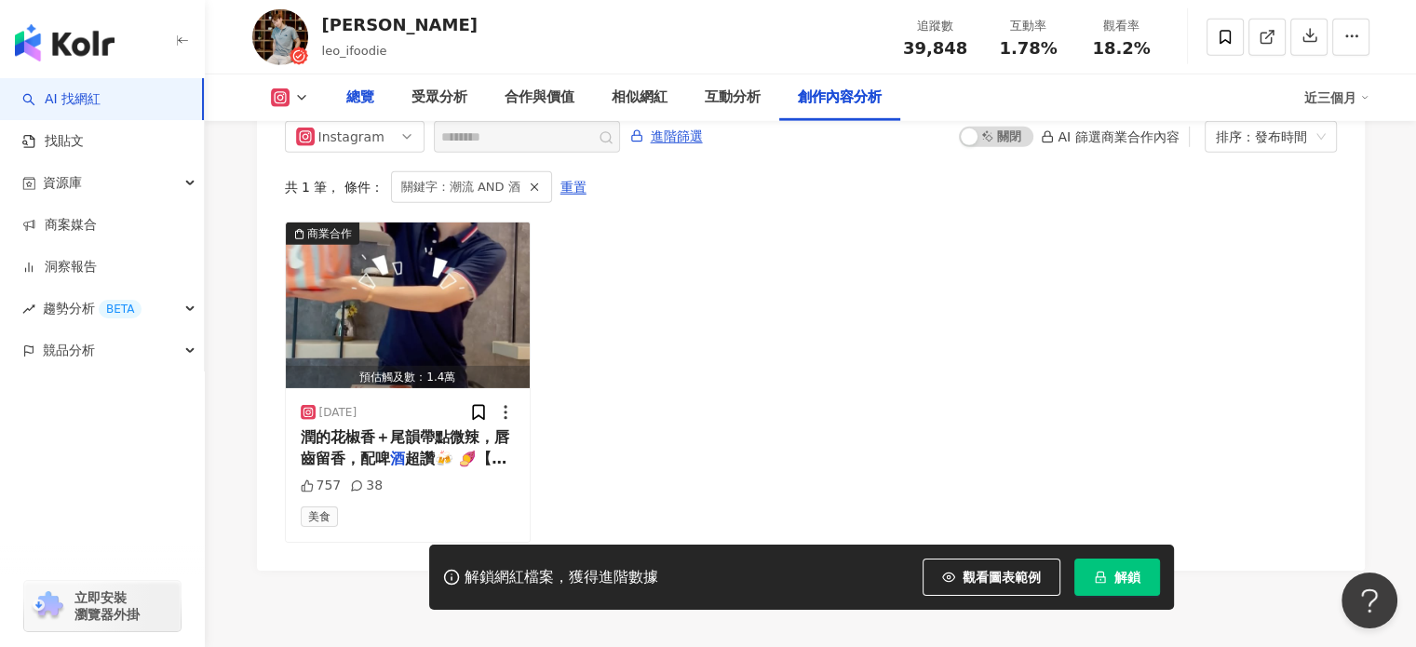
click at [368, 96] on div "總覽" at bounding box center [360, 98] width 28 height 22
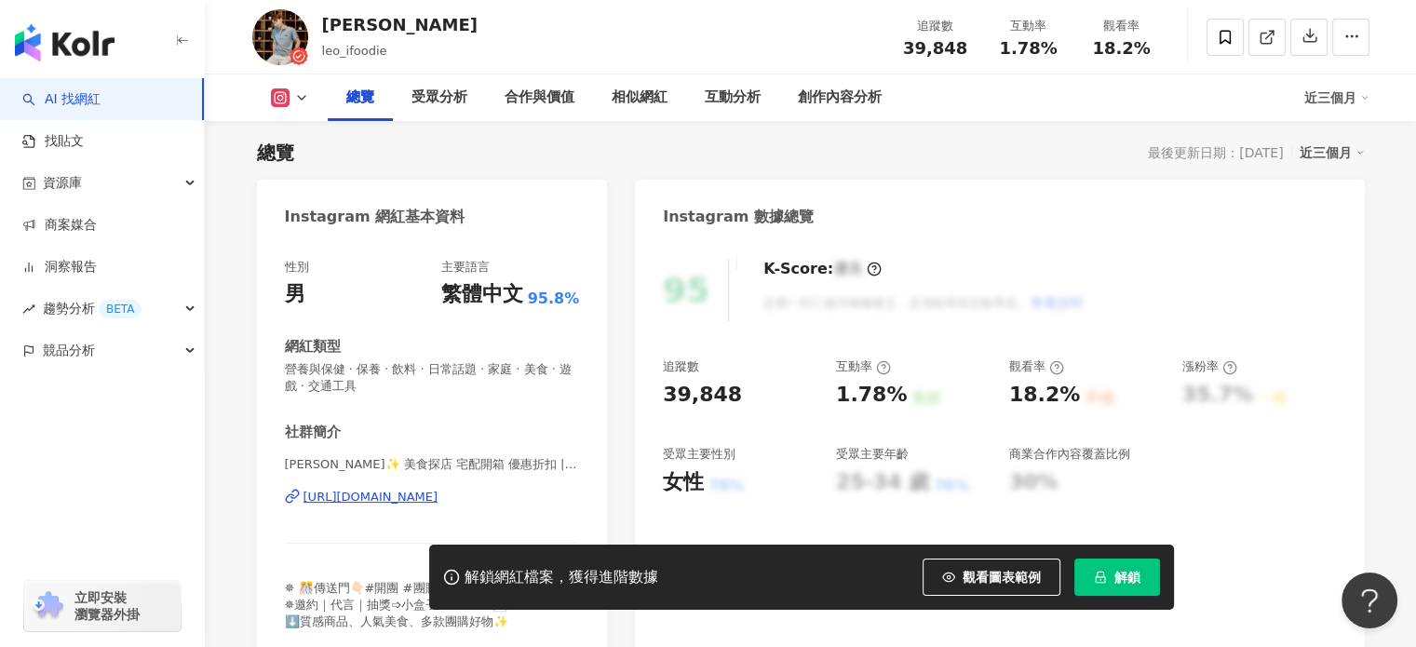
click at [398, 499] on div "[URL][DOMAIN_NAME]" at bounding box center [370, 497] width 135 height 17
